Goal: Task Accomplishment & Management: Manage account settings

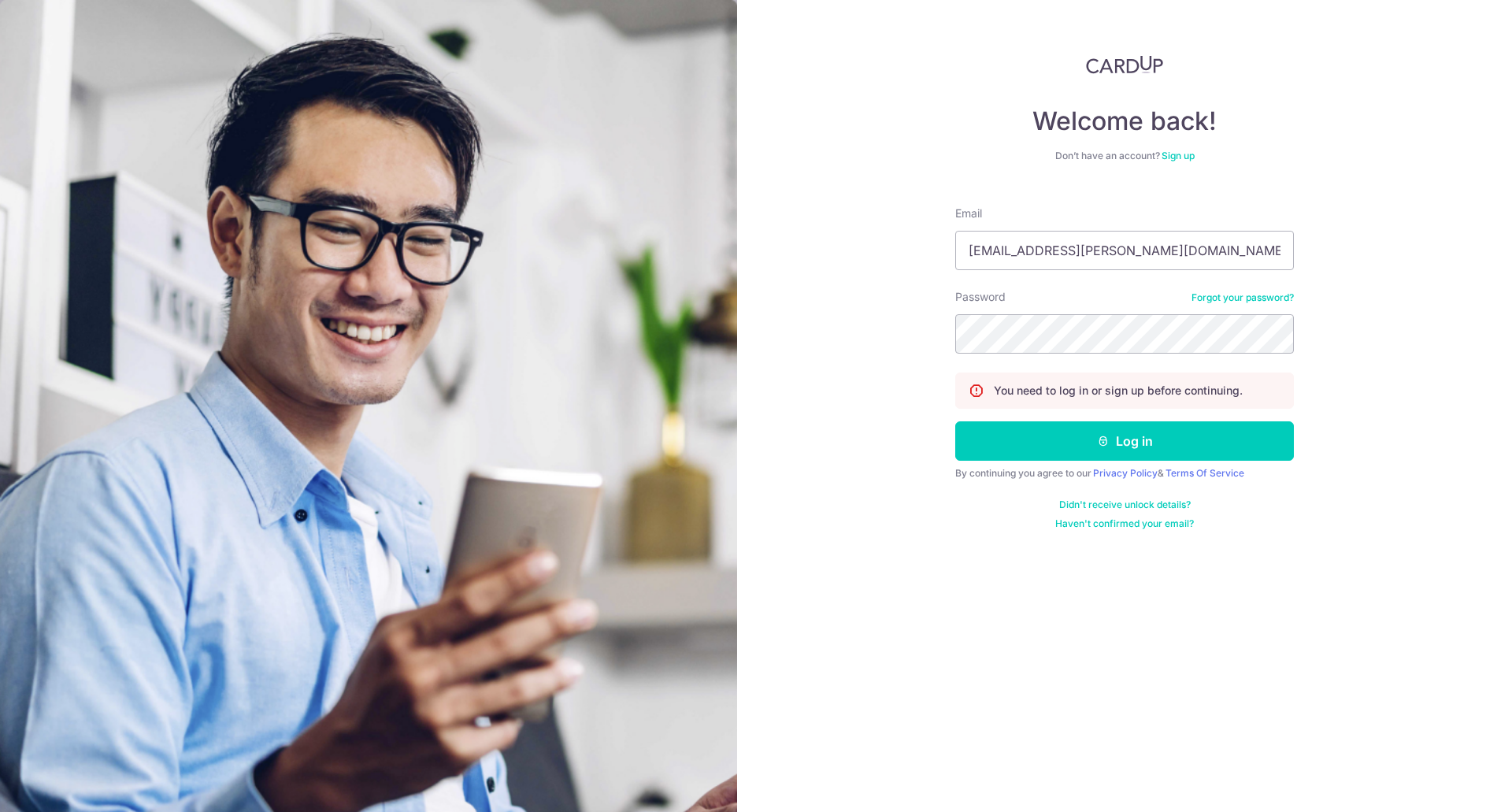
type input "[EMAIL_ADDRESS][PERSON_NAME][DOMAIN_NAME]"
click at [955, 422] on button "Log in" at bounding box center [1125, 441] width 339 height 39
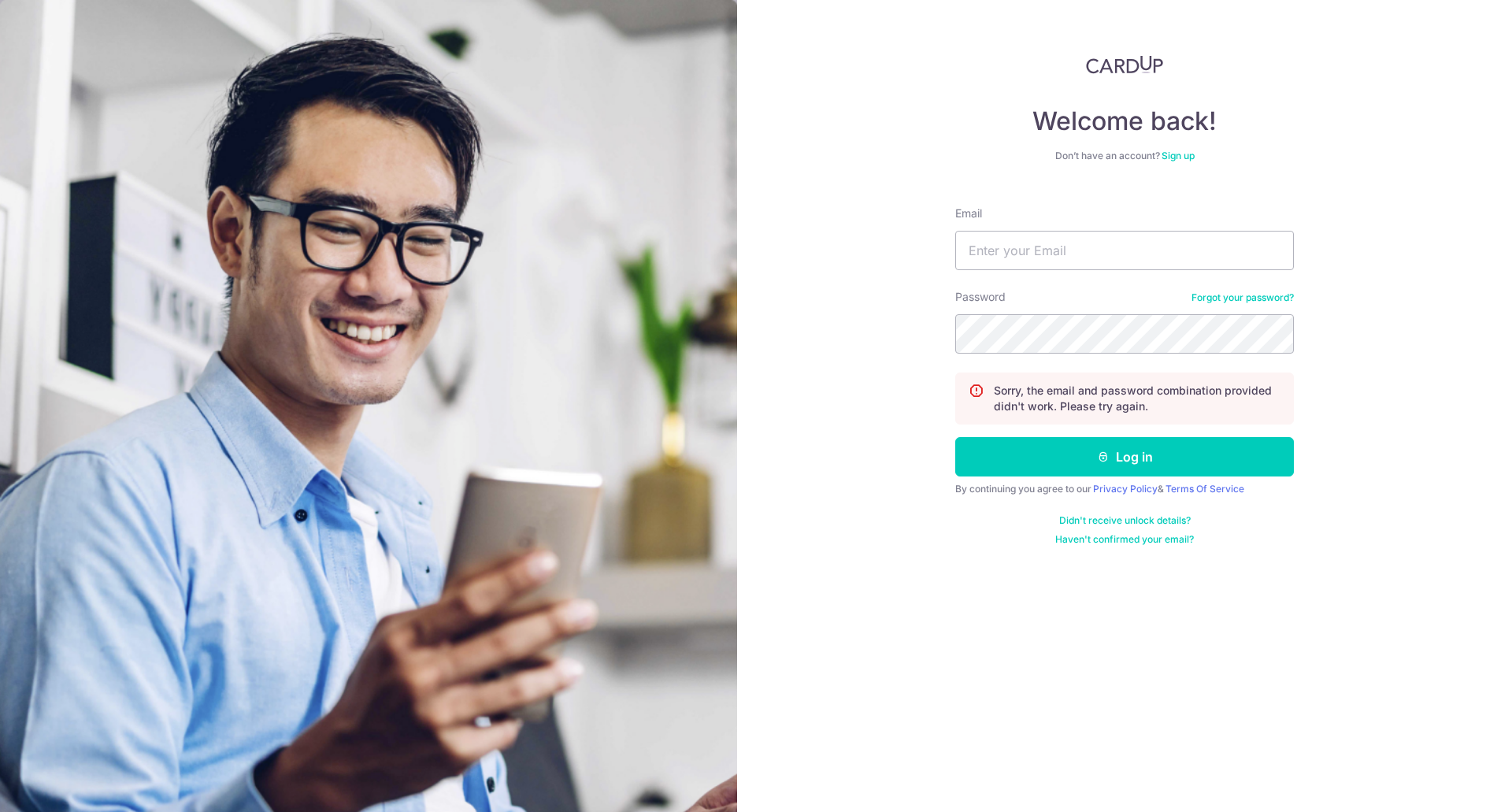
click at [879, 557] on div "Welcome back! Don’t have an account? Sign up Email Password Forgot your passwor…" at bounding box center [1125, 406] width 775 height 812
click at [877, 525] on div "Welcome back! Don’t have an account? Sign up Email Password Forgot your passwor…" at bounding box center [1125, 406] width 775 height 812
click at [1124, 225] on div "Email" at bounding box center [1125, 237] width 339 height 65
click at [1114, 239] on input "Email" at bounding box center [1125, 250] width 339 height 39
type input "ng.audrey@gmail.com"
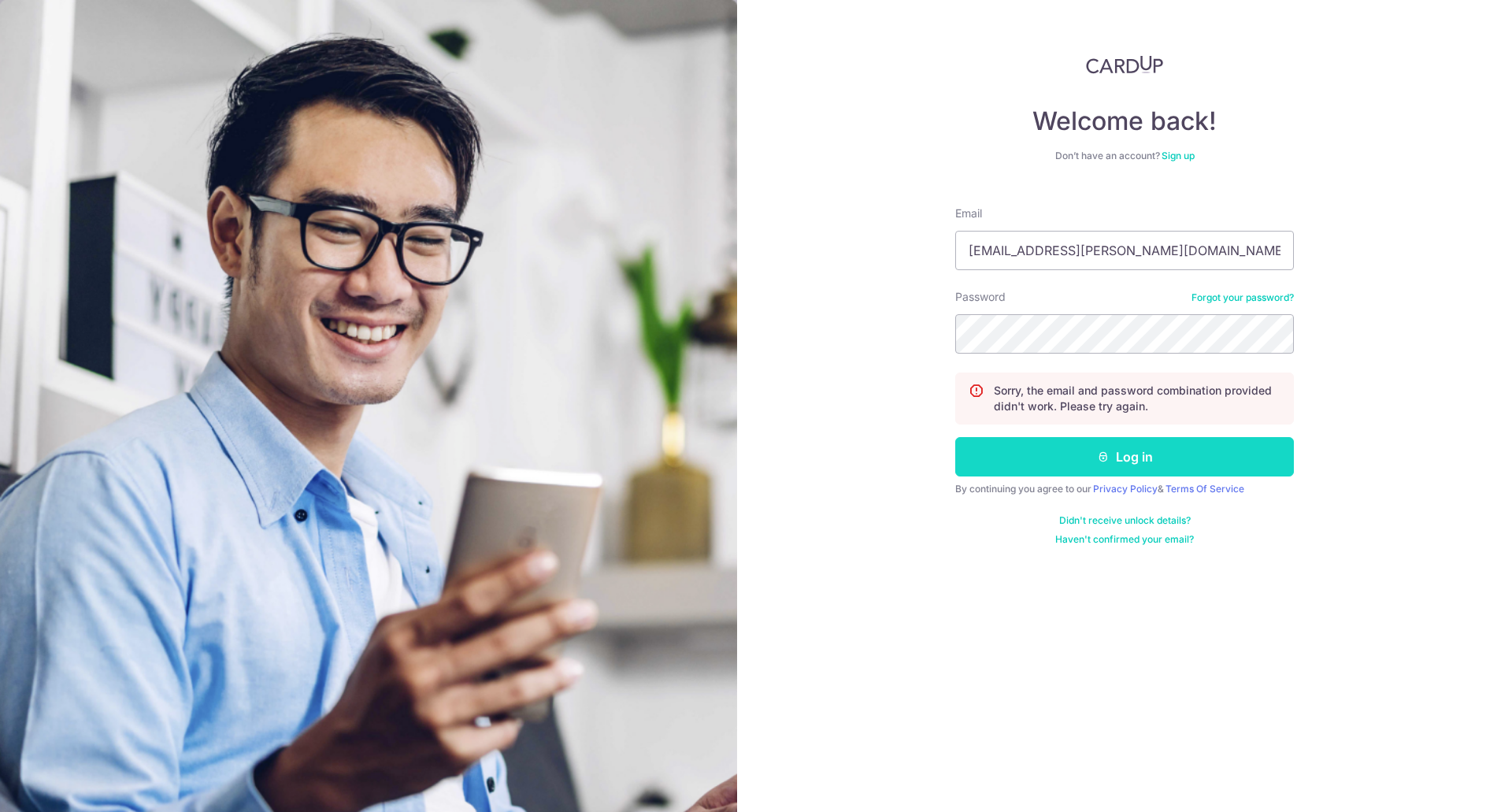
click at [1107, 444] on button "Log in" at bounding box center [1125, 456] width 339 height 39
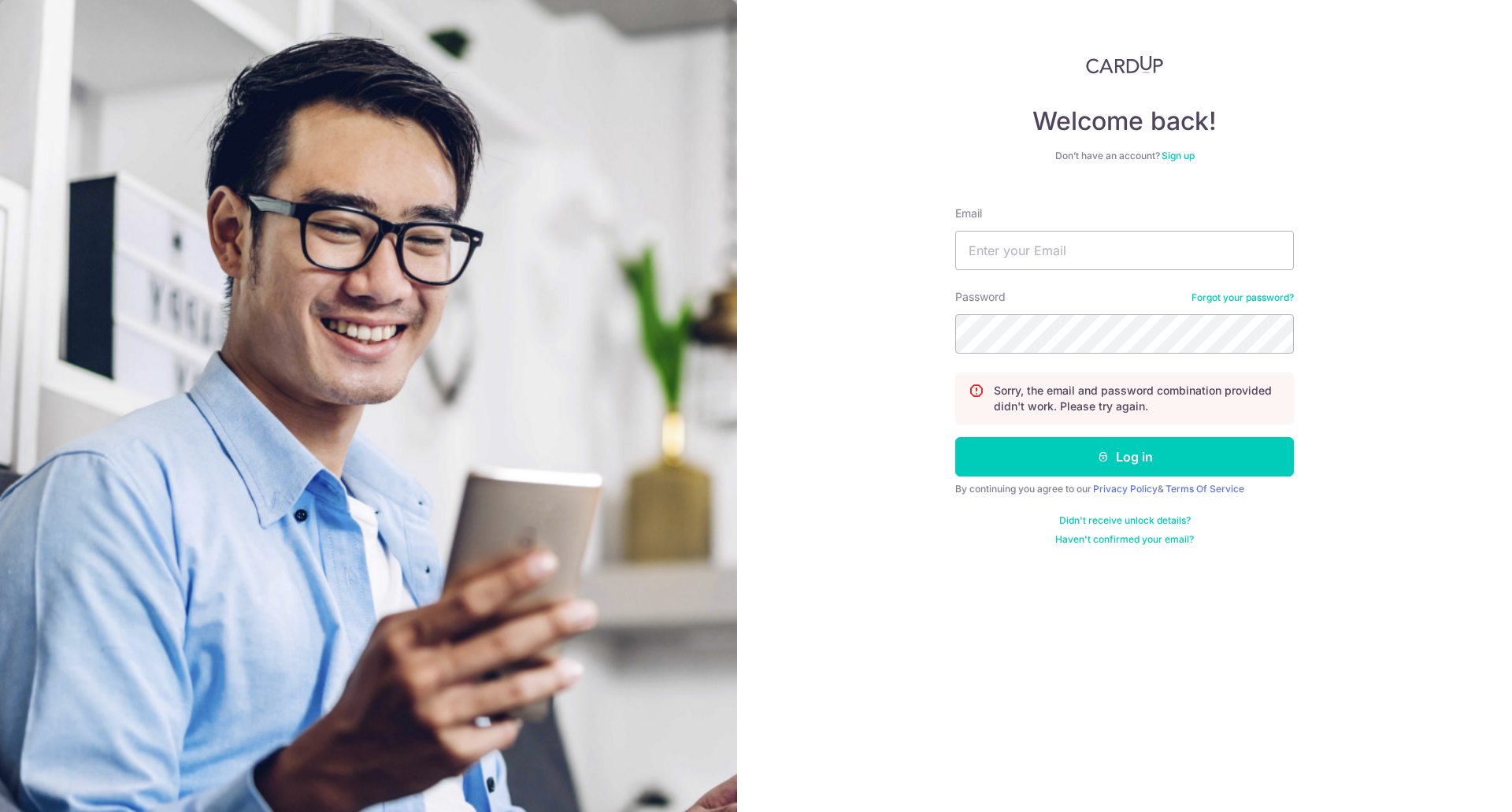
click at [1248, 297] on link "Forgot your password?" at bounding box center [1243, 297] width 103 height 12
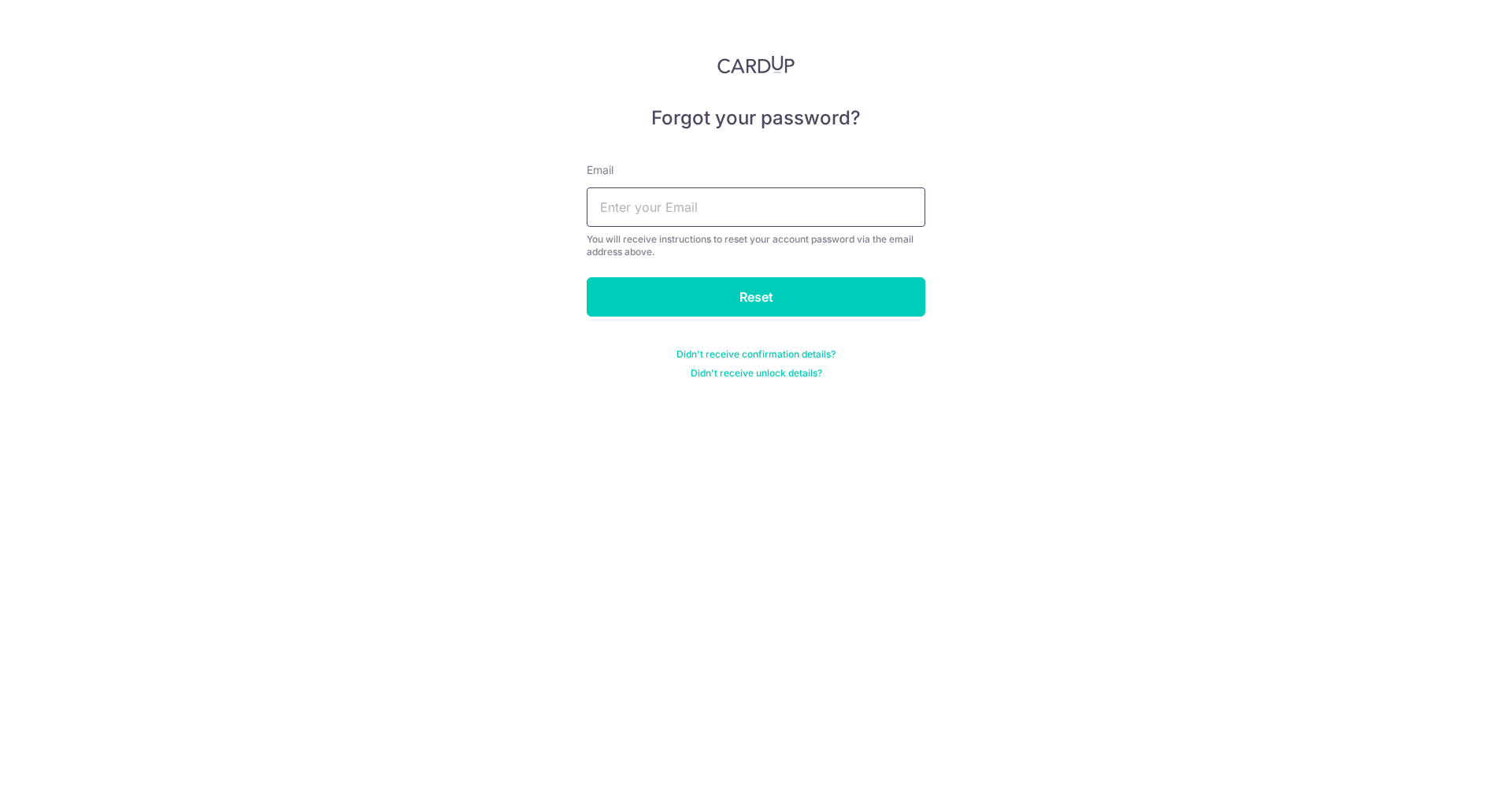
click at [782, 211] on input "text" at bounding box center [756, 206] width 339 height 39
type input "[EMAIL_ADDRESS][PERSON_NAME][DOMAIN_NAME]"
click at [769, 291] on input "Reset" at bounding box center [756, 296] width 339 height 39
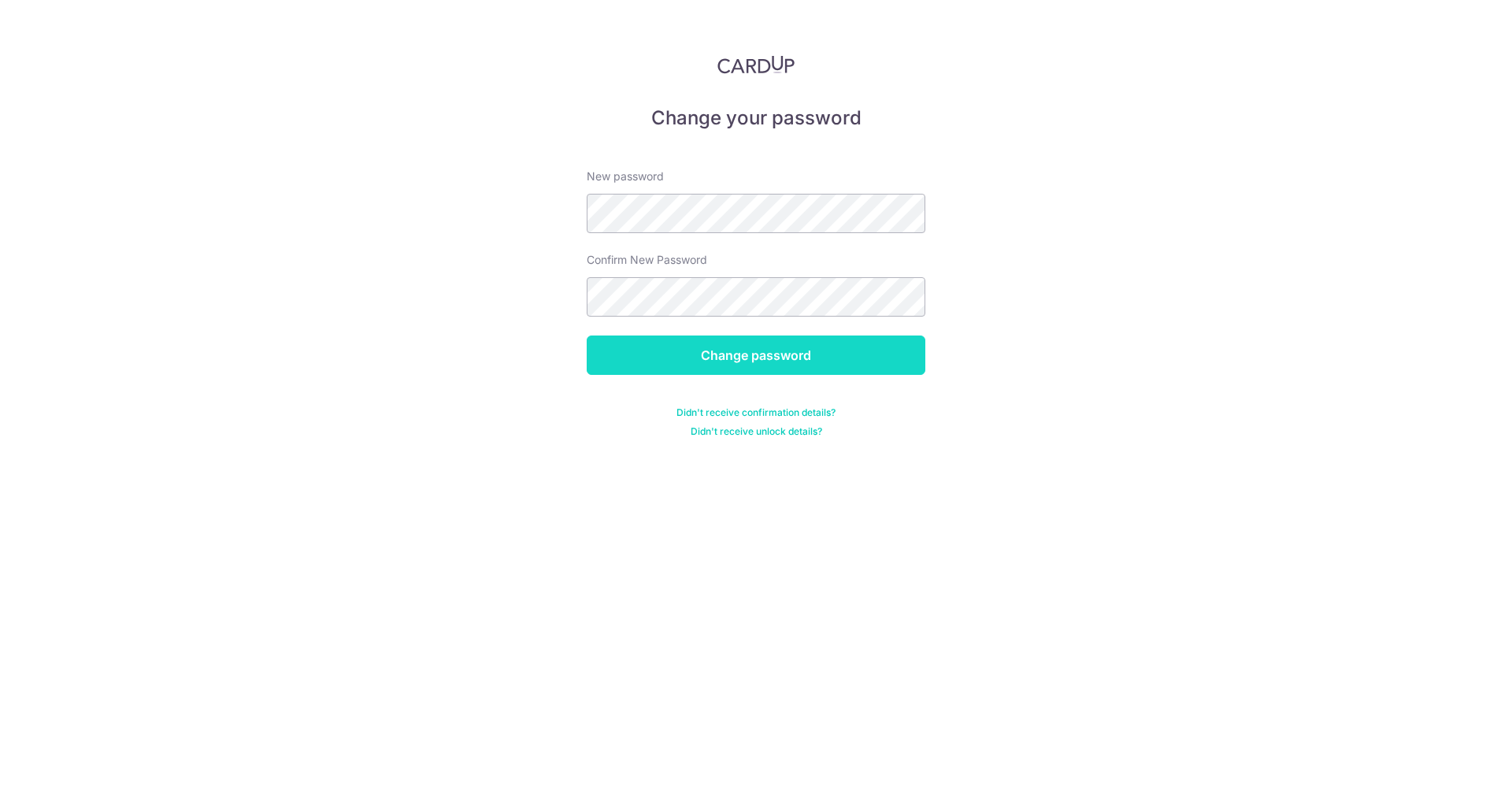
click at [686, 340] on input "Change password" at bounding box center [756, 354] width 339 height 39
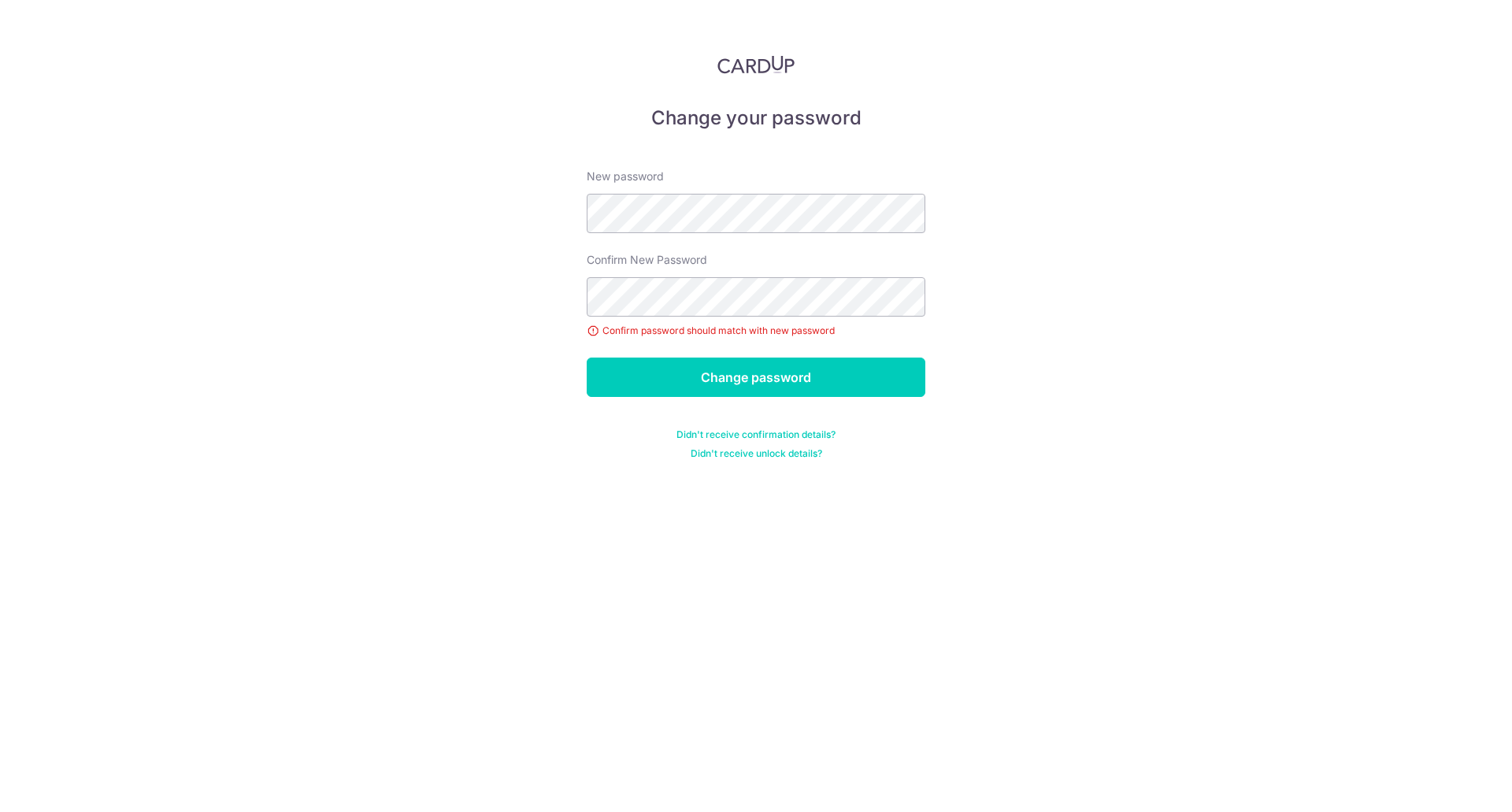
click at [643, 192] on div "New password" at bounding box center [756, 200] width 339 height 65
click at [717, 367] on input "Change password" at bounding box center [756, 376] width 339 height 39
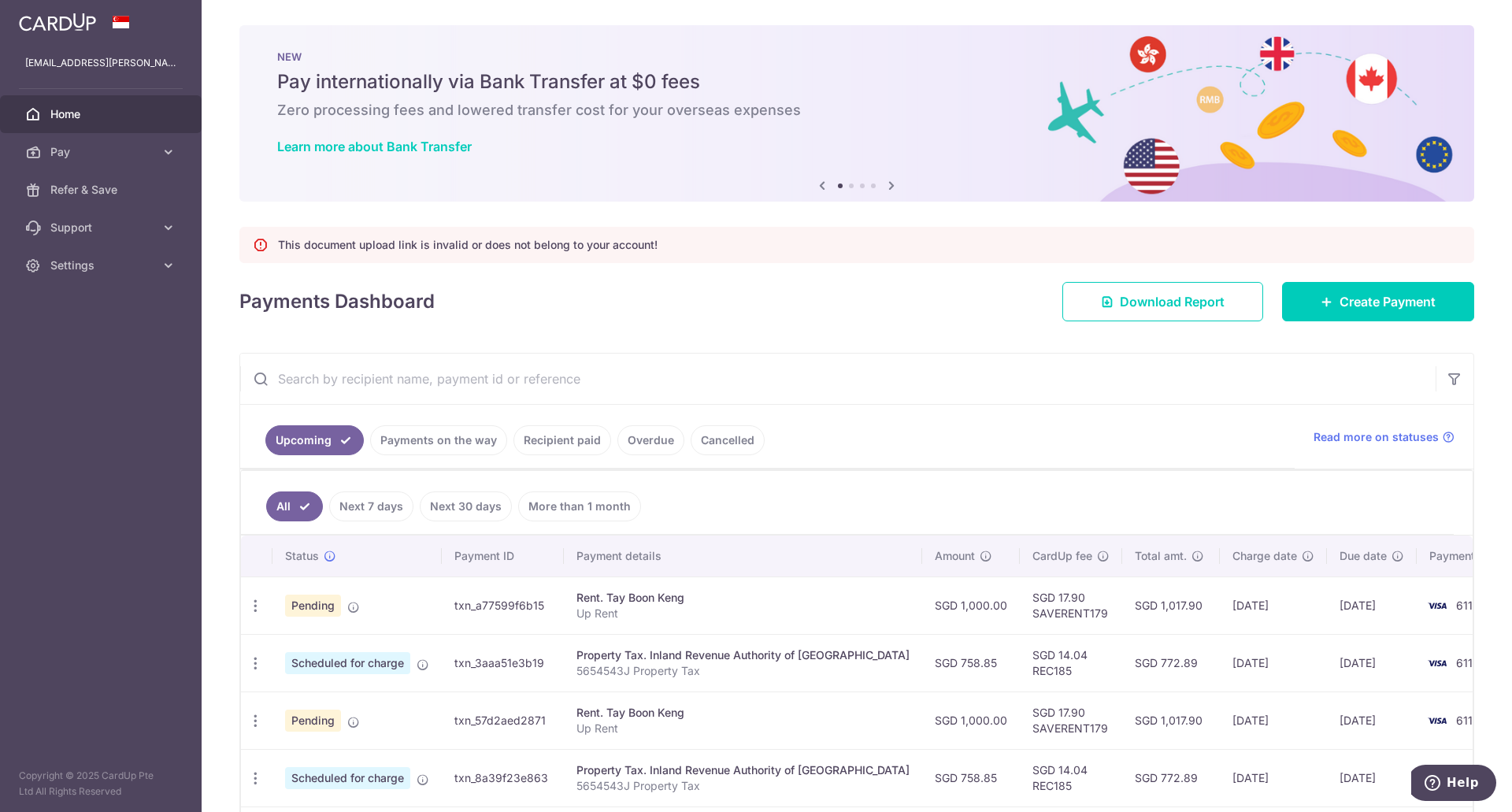
click at [836, 251] on div "This document upload link is invalid or does not belong to your account!" at bounding box center [857, 245] width 1235 height 36
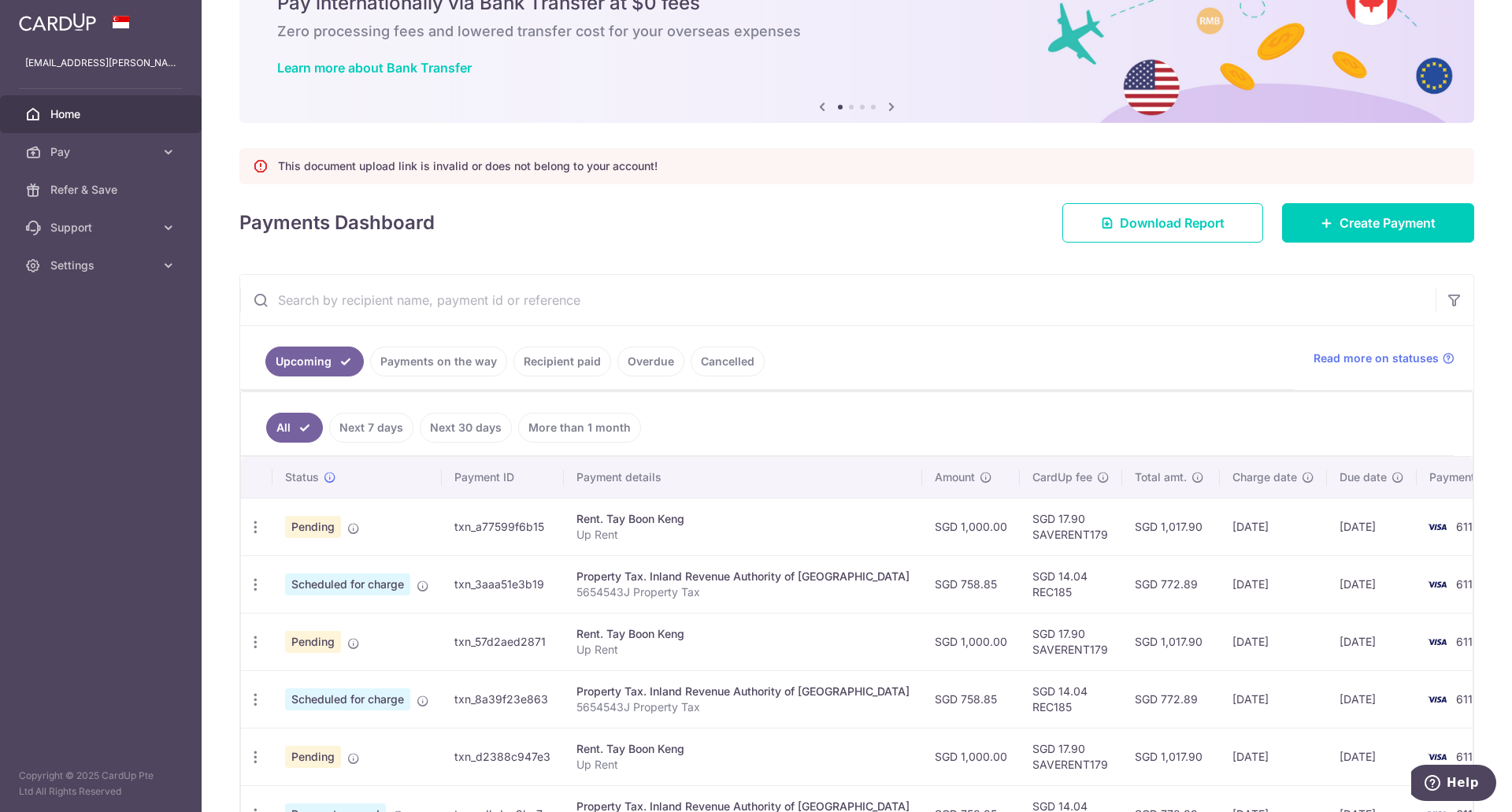
scroll to position [236, 0]
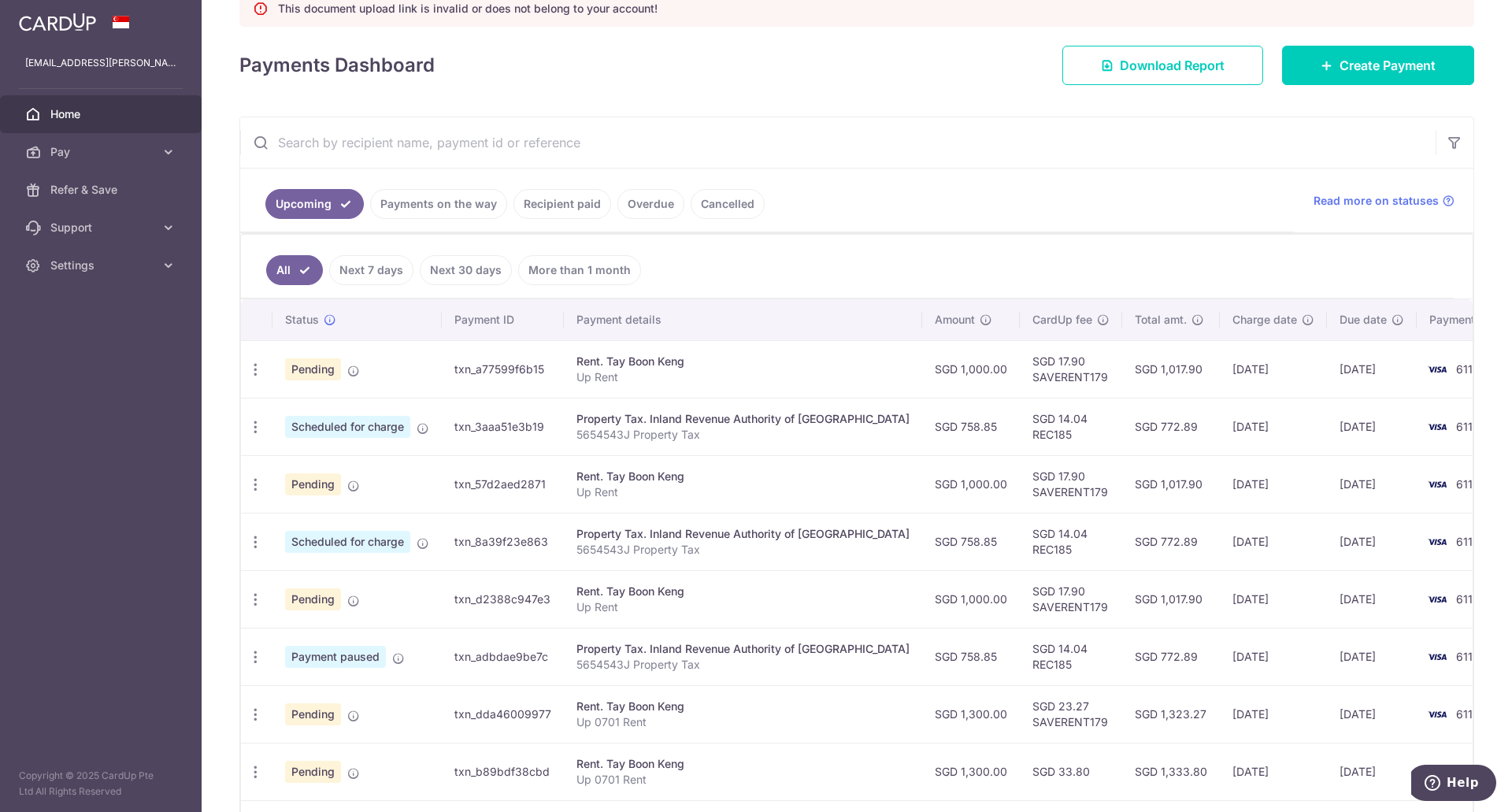
click at [293, 371] on span "Pending" at bounding box center [312, 368] width 56 height 22
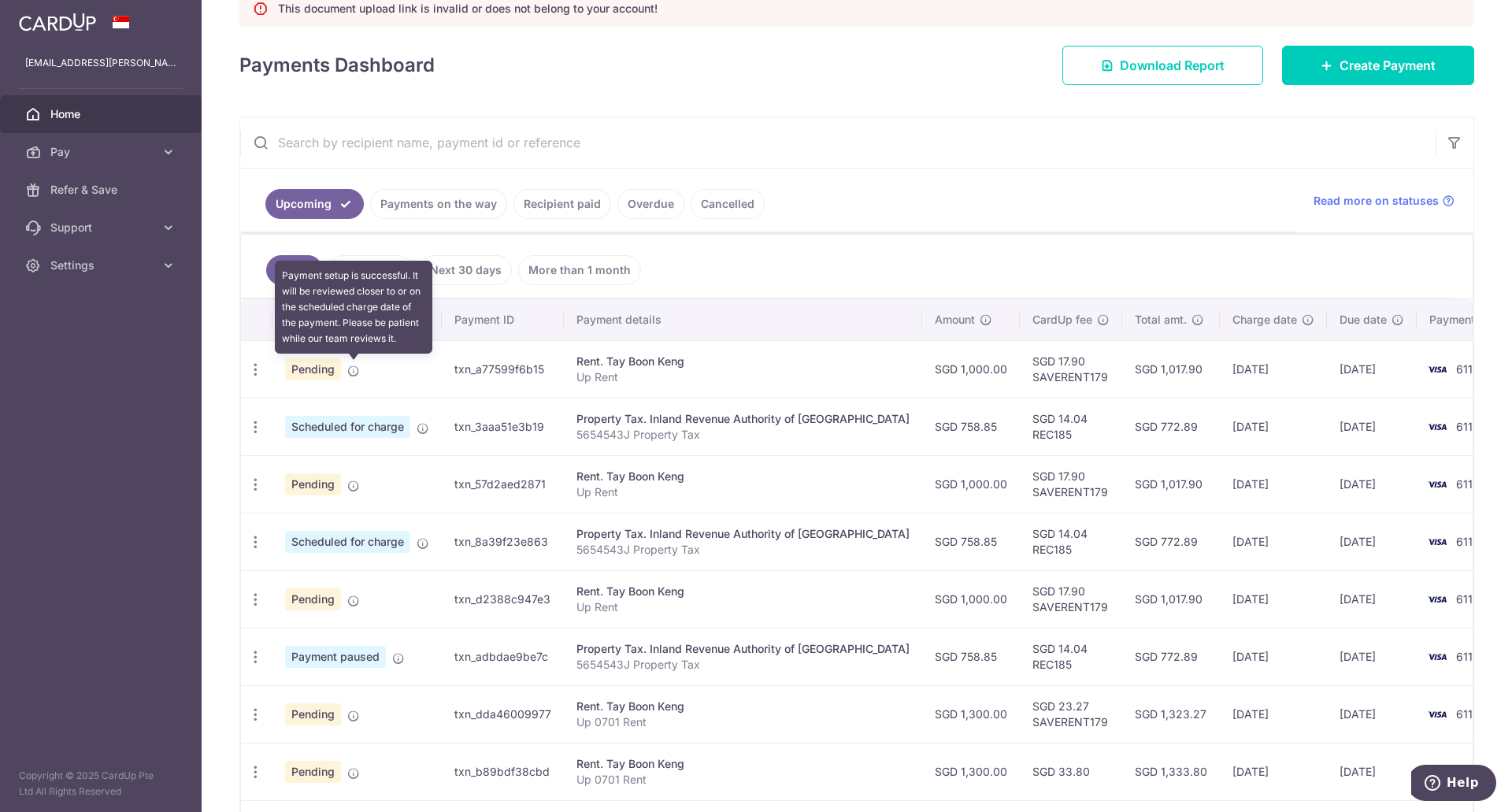
click at [352, 371] on icon at bounding box center [353, 370] width 12 height 12
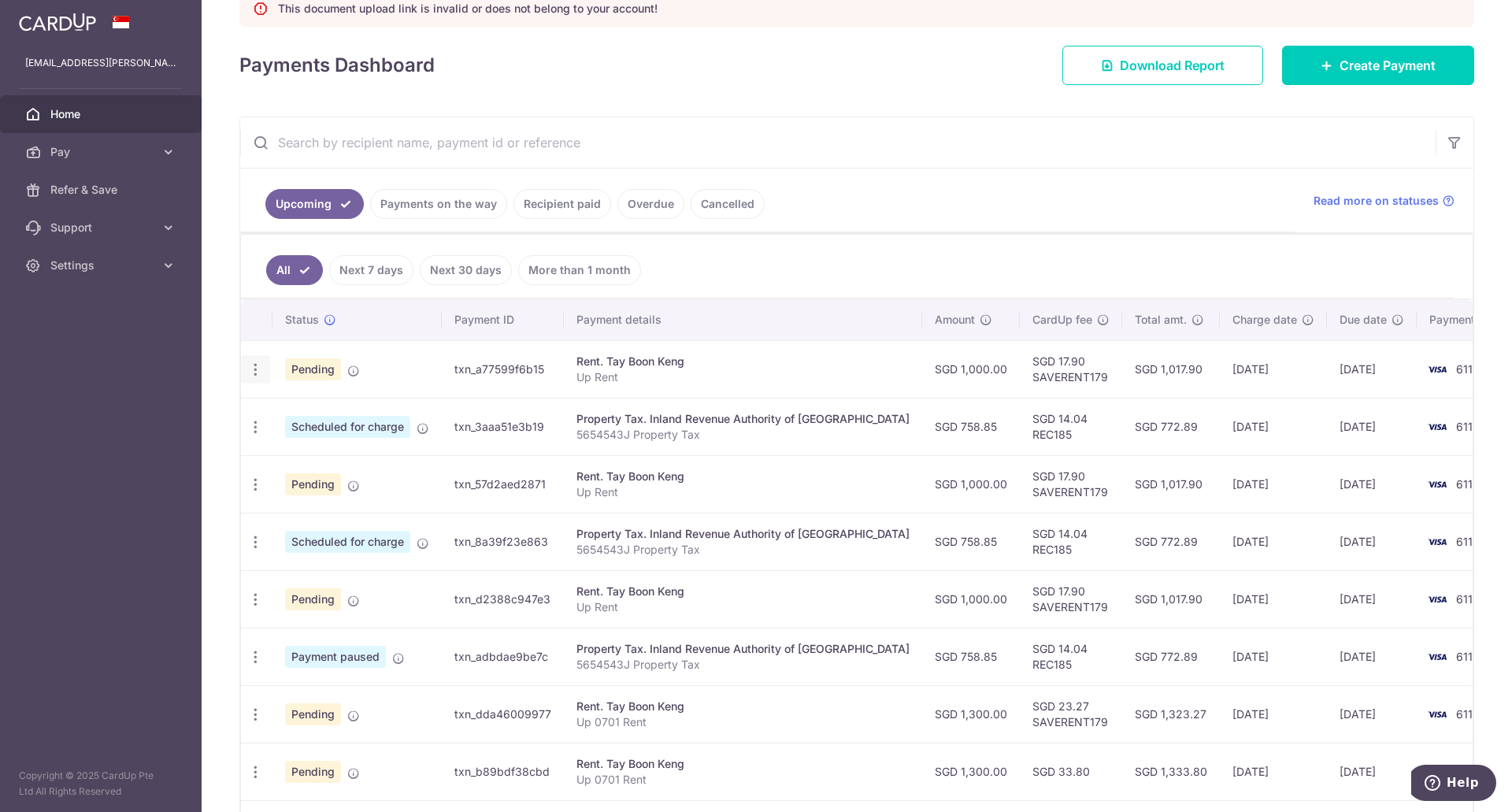
click at [255, 365] on icon "button" at bounding box center [255, 369] width 16 height 16
click at [336, 478] on link "Upload doc" at bounding box center [324, 490] width 163 height 38
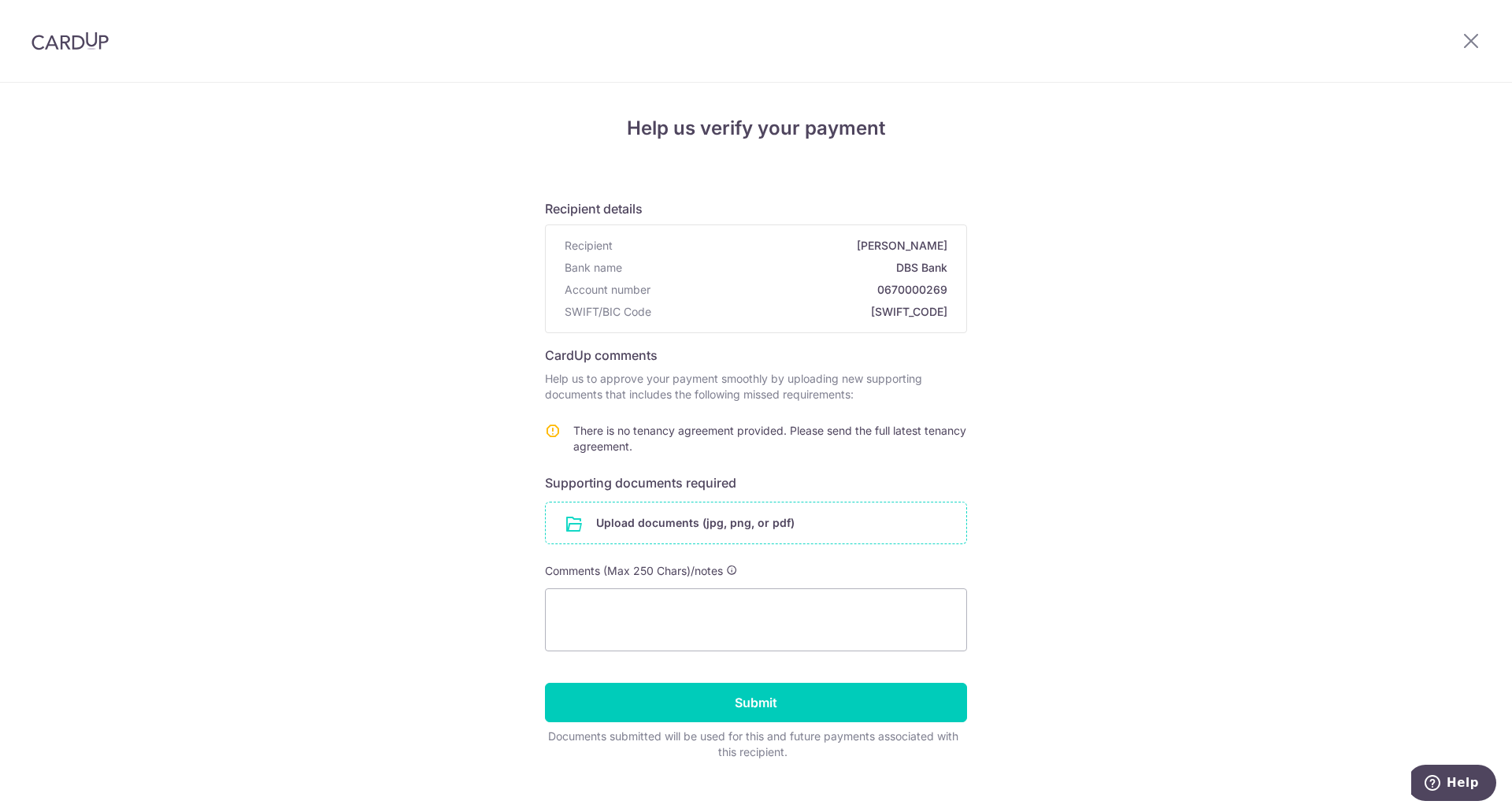
scroll to position [22, 0]
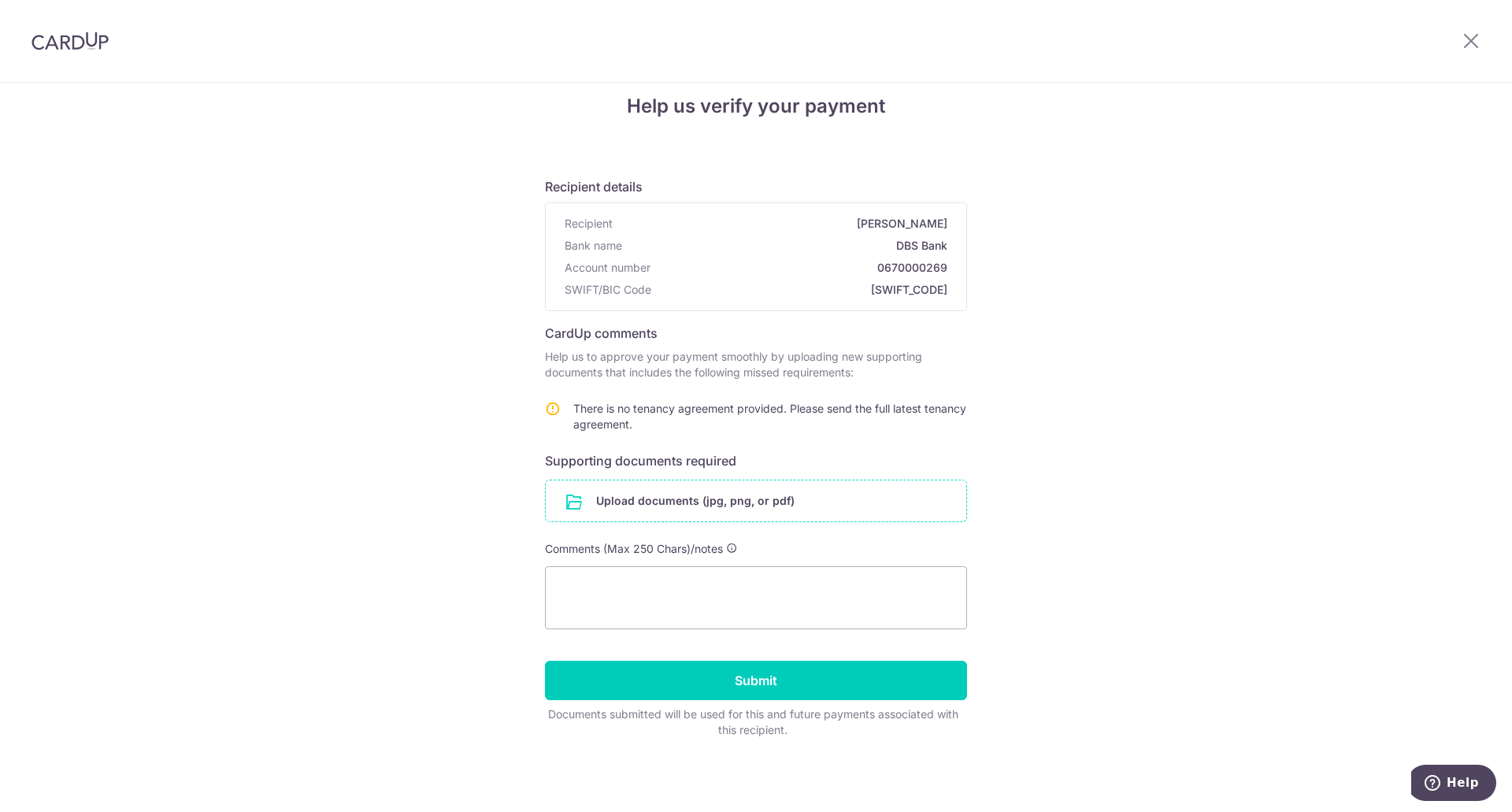
click at [666, 500] on input "file" at bounding box center [756, 500] width 421 height 41
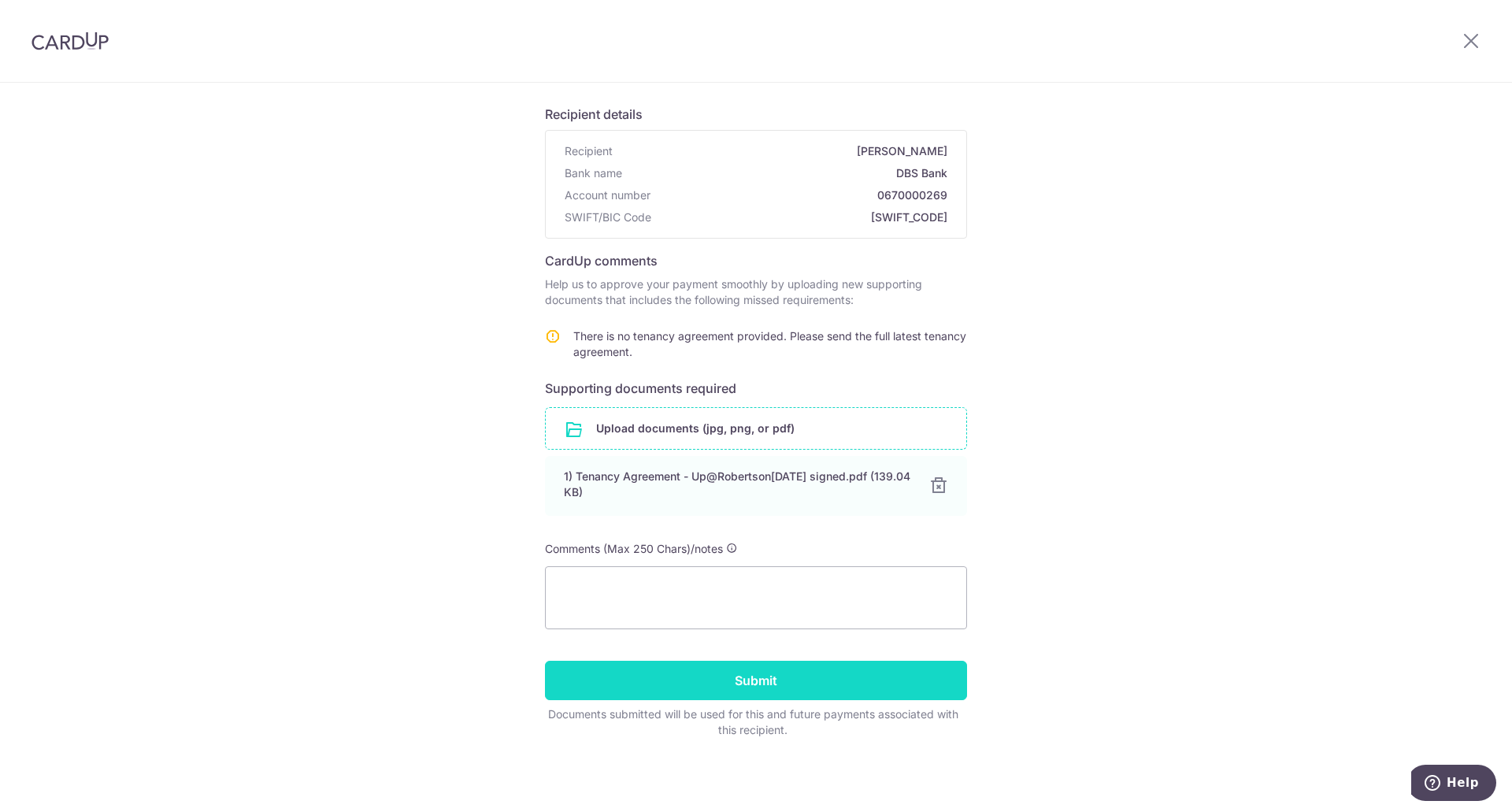
scroll to position [95, 0]
click at [852, 671] on input "Submit" at bounding box center [756, 680] width 422 height 39
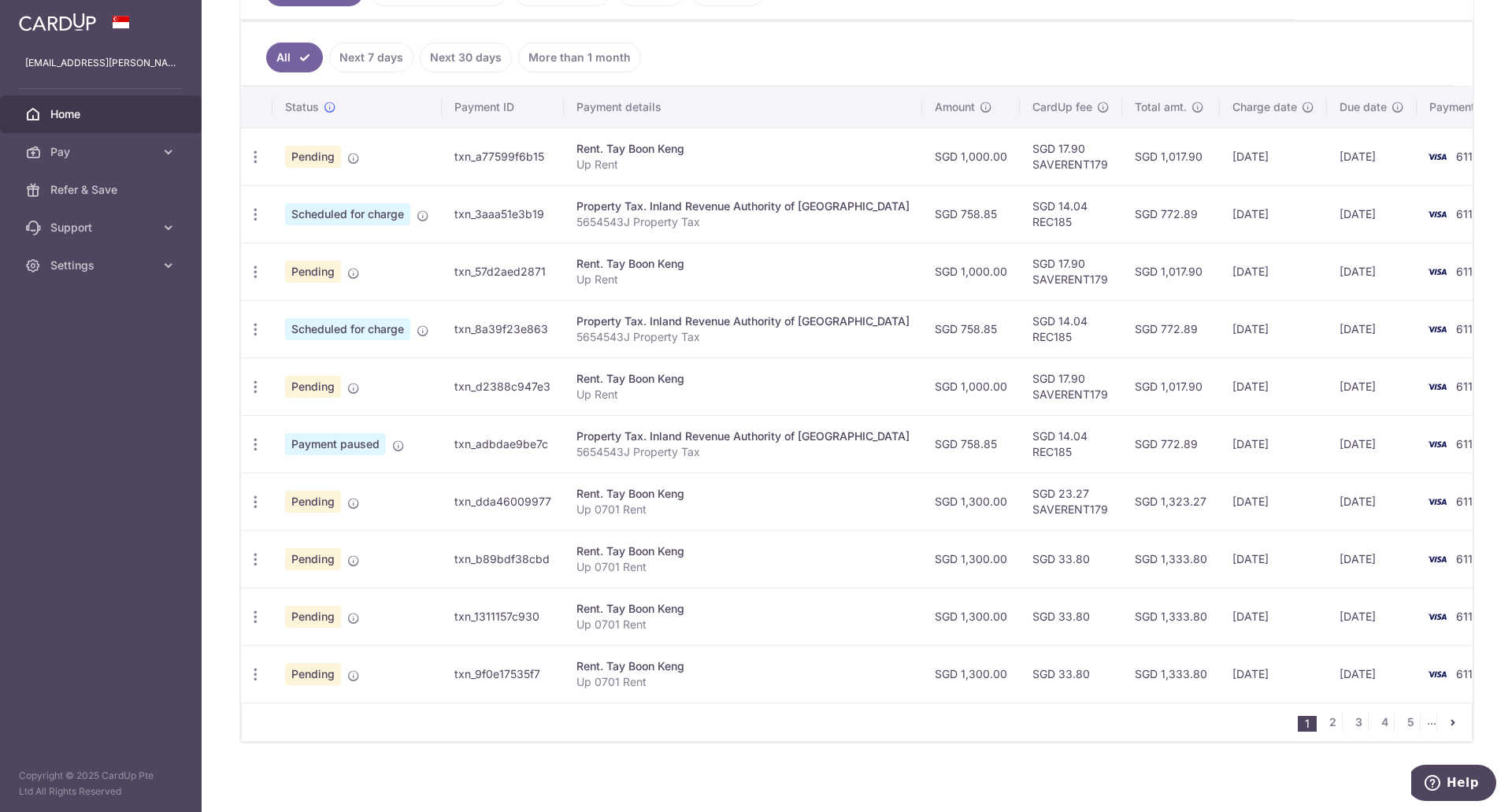
scroll to position [465, 0]
